Goal: Find contact information: Find contact information

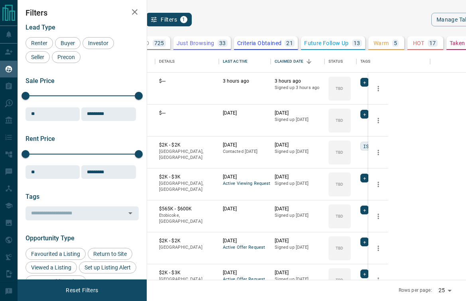
scroll to position [229, 309]
click at [145, 81] on button "[PERSON_NAME]" at bounding box center [124, 82] width 42 height 8
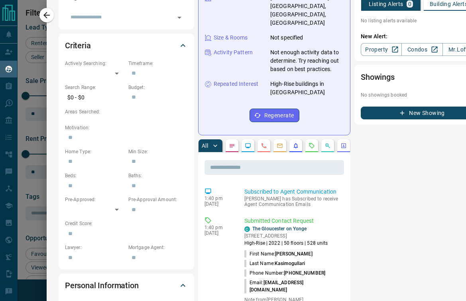
scroll to position [191, 0]
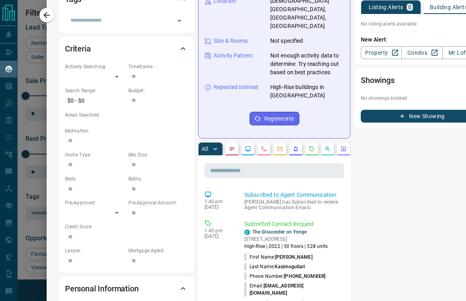
click at [259, 282] on p "Email: [EMAIL_ADDRESS][DOMAIN_NAME]" at bounding box center [293, 289] width 97 height 14
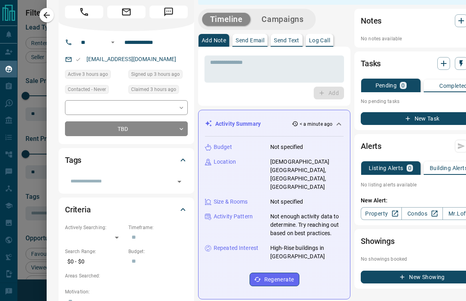
scroll to position [0, 0]
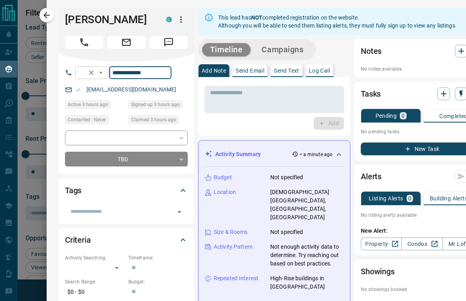
drag, startPoint x: 172, startPoint y: 86, endPoint x: 118, endPoint y: 78, distance: 55.2
click at [118, 78] on div "**********" at bounding box center [123, 72] width 96 height 13
drag, startPoint x: 142, startPoint y: 32, endPoint x: 63, endPoint y: 22, distance: 79.6
click at [63, 22] on div "[PERSON_NAME] C" at bounding box center [127, 34] width 136 height 53
copy h1 "[PERSON_NAME]"
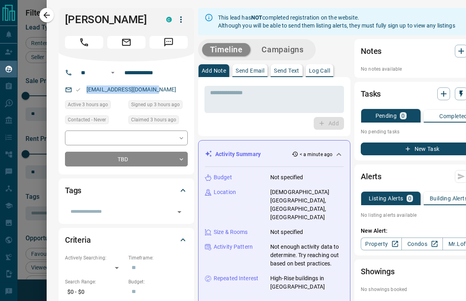
drag, startPoint x: 164, startPoint y: 100, endPoint x: 91, endPoint y: 96, distance: 73.1
click at [91, 96] on div "[EMAIL_ADDRESS][DOMAIN_NAME]" at bounding box center [126, 89] width 123 height 13
drag, startPoint x: 178, startPoint y: 84, endPoint x: 123, endPoint y: 84, distance: 55.1
click at [123, 79] on input "**********" at bounding box center [152, 72] width 62 height 13
drag, startPoint x: 160, startPoint y: 102, endPoint x: 86, endPoint y: 101, distance: 73.8
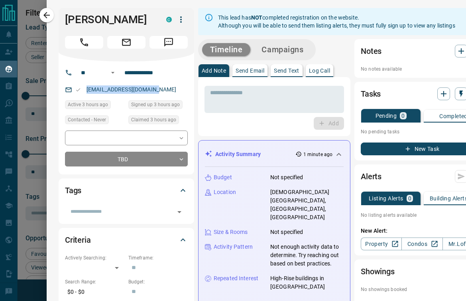
click at [86, 96] on div "[EMAIL_ADDRESS][DOMAIN_NAME]" at bounding box center [126, 89] width 123 height 13
copy link "[EMAIL_ADDRESS][DOMAIN_NAME]"
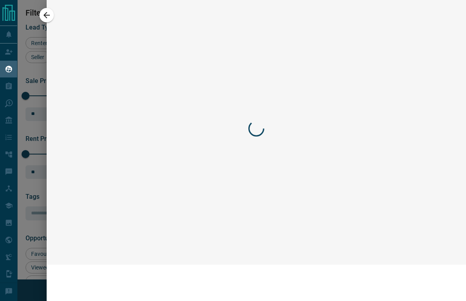
scroll to position [229, 309]
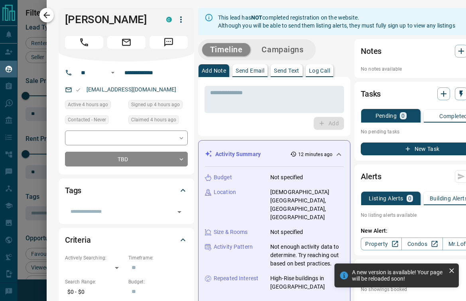
click at [49, 17] on icon "button" at bounding box center [47, 15] width 10 height 10
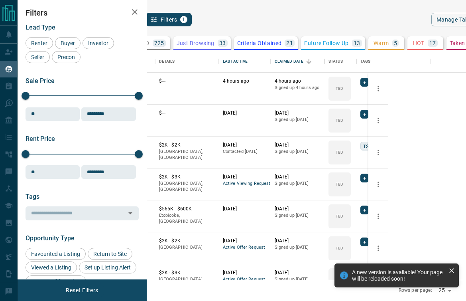
click at [141, 18] on icon "search button" at bounding box center [136, 20] width 10 height 10
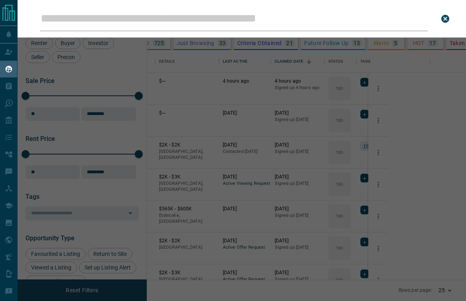
type input "**********"
